Goal: Navigation & Orientation: Understand site structure

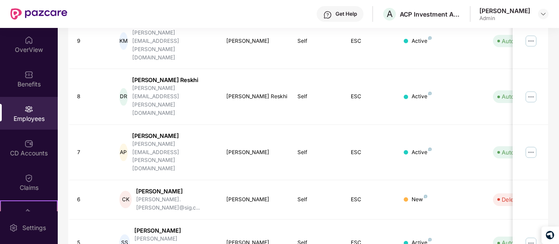
click at [30, 29] on div "OverView" at bounding box center [29, 44] width 58 height 33
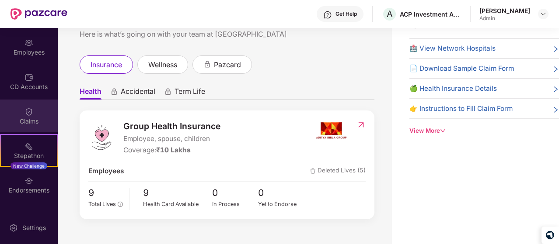
scroll to position [92, 0]
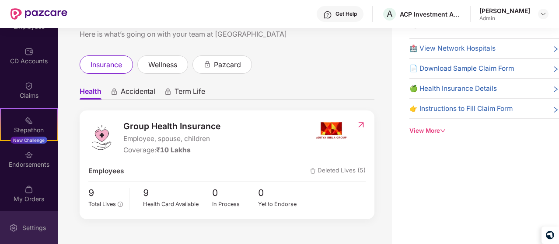
click at [27, 217] on div "Settings" at bounding box center [29, 228] width 58 height 33
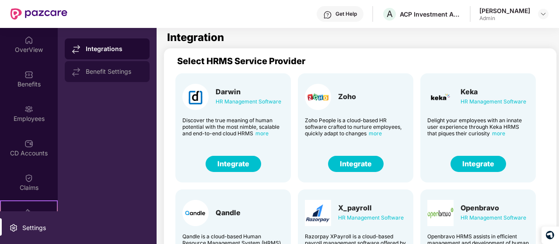
click at [100, 77] on div "Benefit Settings" at bounding box center [107, 71] width 85 height 21
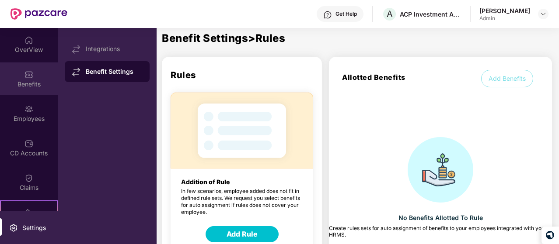
click at [24, 71] on img at bounding box center [28, 74] width 9 height 9
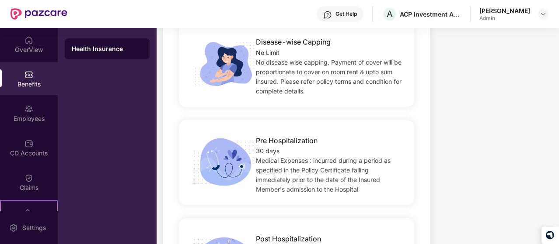
scroll to position [442, 0]
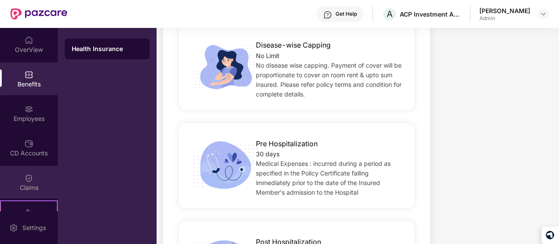
click at [0, 174] on div "Claims" at bounding box center [29, 182] width 58 height 33
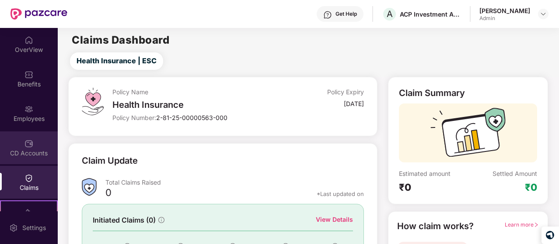
click at [15, 151] on div "CD Accounts" at bounding box center [29, 153] width 58 height 9
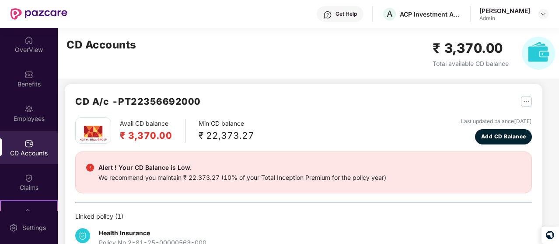
scroll to position [38, 0]
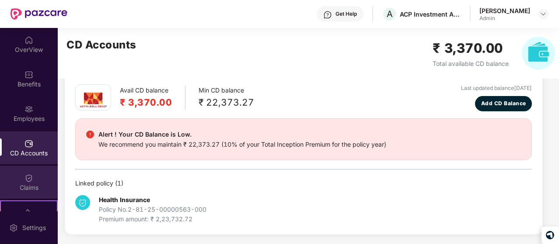
click at [20, 188] on div "Claims" at bounding box center [29, 188] width 58 height 9
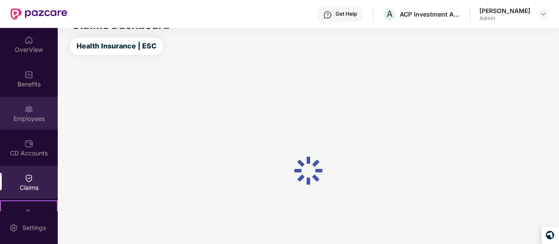
scroll to position [38, 0]
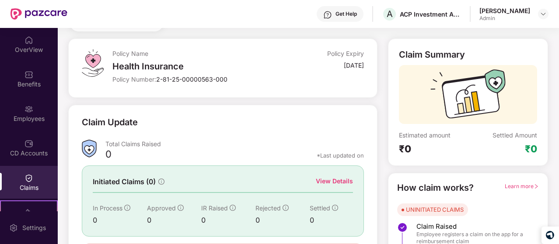
click at [15, 102] on div "Employees" at bounding box center [29, 113] width 58 height 33
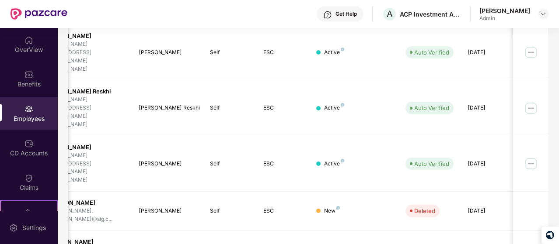
scroll to position [291, 0]
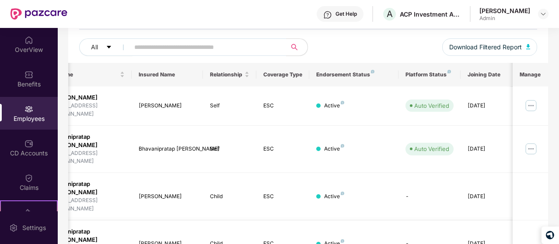
scroll to position [0, 0]
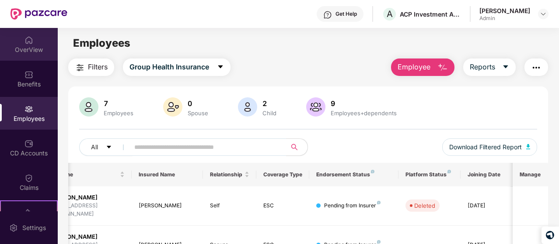
click at [31, 50] on div "OverView" at bounding box center [29, 49] width 58 height 9
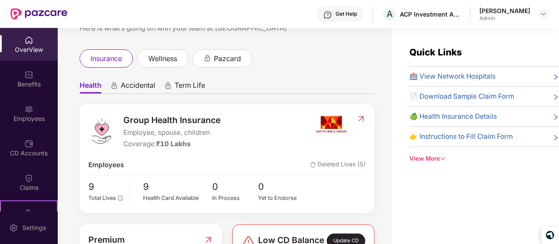
scroll to position [33, 0]
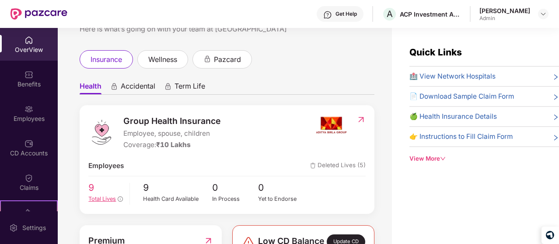
click at [112, 198] on span "Total Lives" at bounding box center [102, 199] width 28 height 7
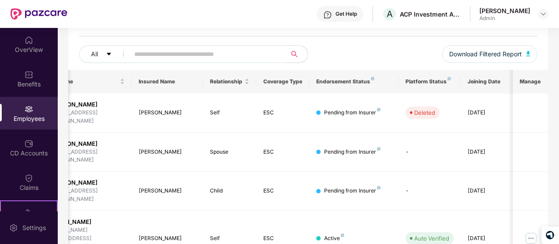
scroll to position [93, 0]
